Goal: Transaction & Acquisition: Purchase product/service

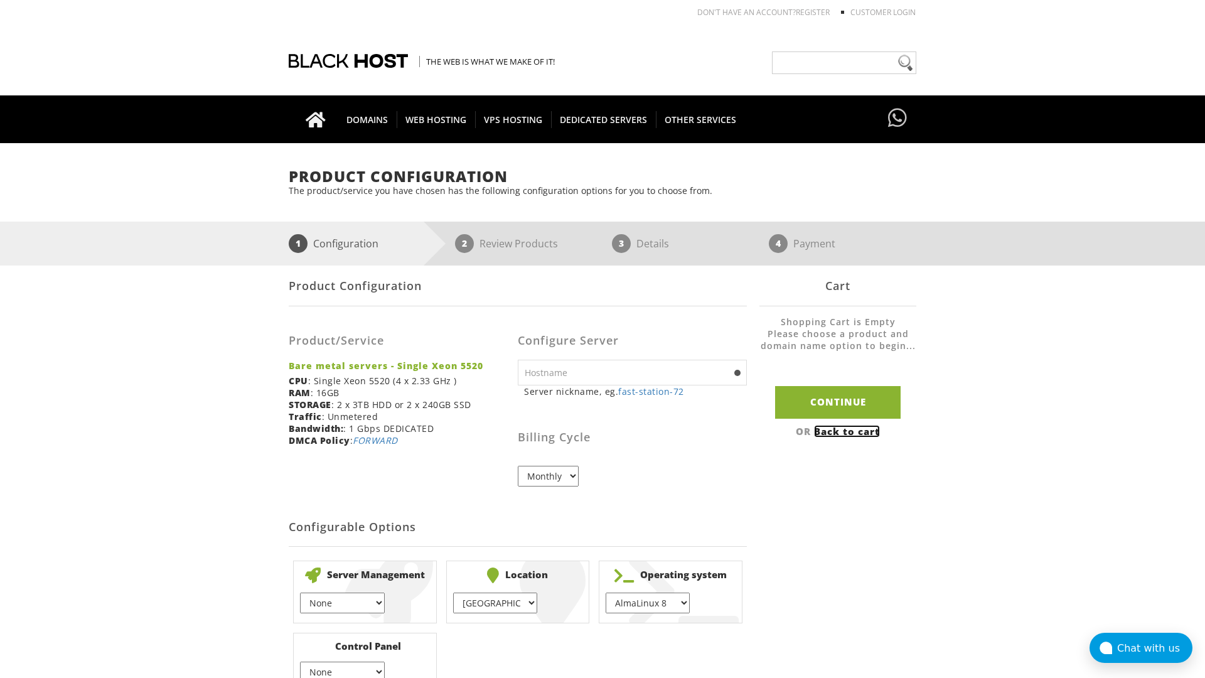
click at [849, 431] on link "Back to cart" at bounding box center [847, 431] width 66 height 13
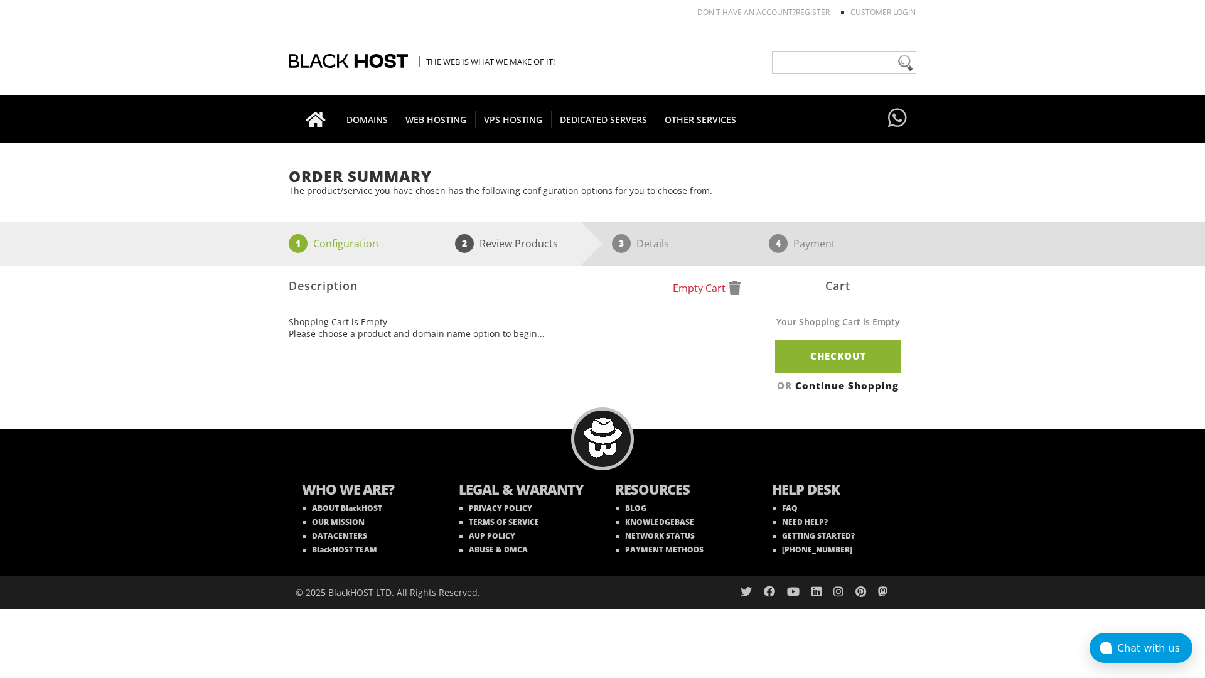
click at [849, 385] on link "Continue Shopping" at bounding box center [847, 385] width 104 height 13
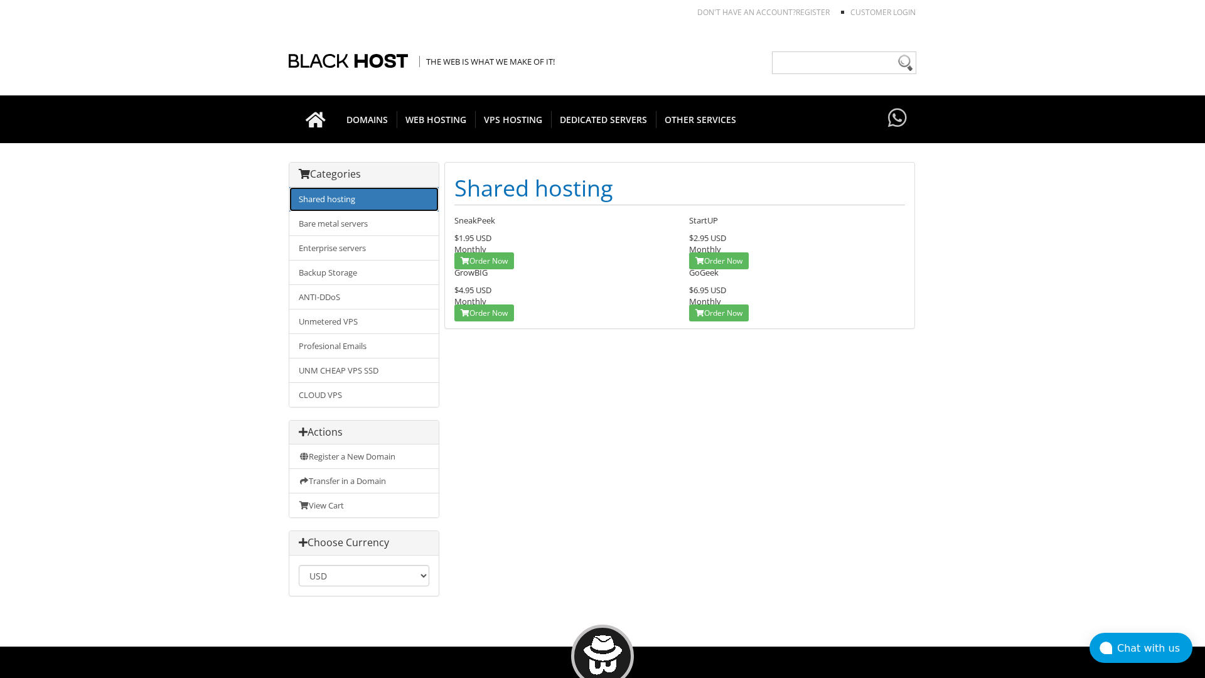
click at [364, 199] on link "Shared hosting" at bounding box center [363, 199] width 149 height 24
